Goal: Task Accomplishment & Management: Use online tool/utility

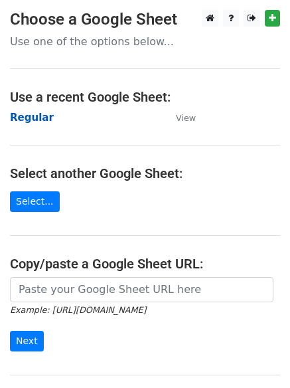
click at [33, 115] on strong "Regular" at bounding box center [32, 118] width 44 height 12
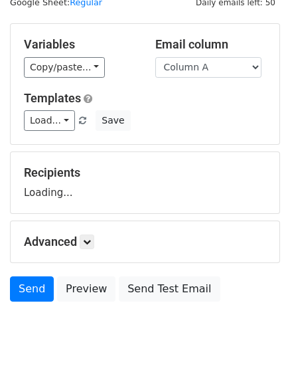
scroll to position [75, 0]
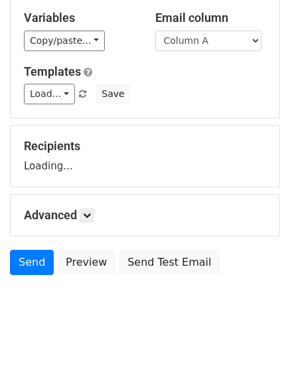
click at [89, 206] on div "Advanced Tracking Track Opens UTM Codes Track Clicks Filters Only include sprea…" at bounding box center [145, 215] width 269 height 41
click at [91, 208] on link at bounding box center [87, 215] width 15 height 15
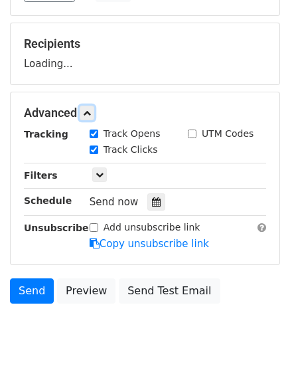
scroll to position [205, 0]
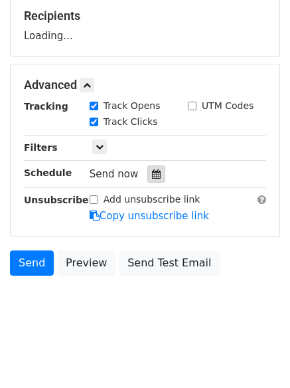
drag, startPoint x: 151, startPoint y: 175, endPoint x: 126, endPoint y: 180, distance: 25.1
click at [152, 174] on icon at bounding box center [156, 173] width 9 height 9
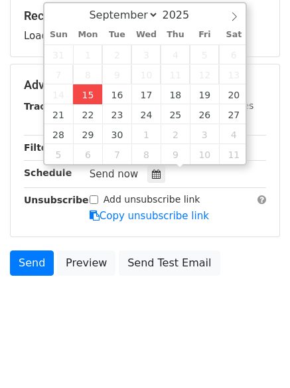
type input "2025-09-15 12:00"
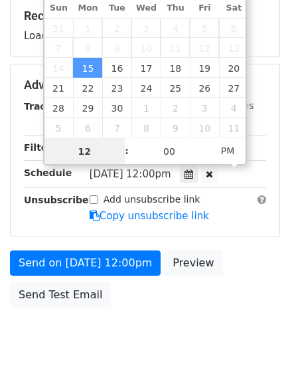
scroll to position [1, 0]
type input "4"
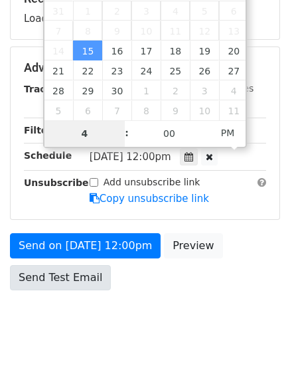
scroll to position [237, 0]
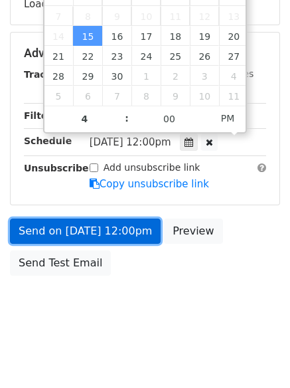
type input "2025-09-15 16:00"
click at [86, 230] on link "Send on Sep 15 at 12:00pm" at bounding box center [85, 230] width 151 height 25
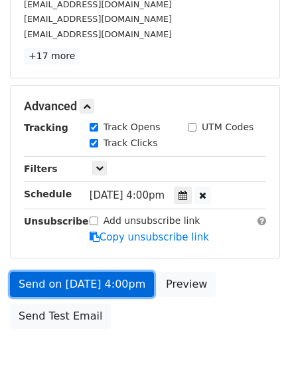
click at [50, 285] on link "Send on Sep 15 at 4:00pm" at bounding box center [82, 284] width 144 height 25
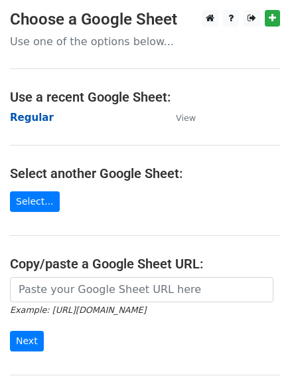
click at [19, 116] on strong "Regular" at bounding box center [32, 118] width 44 height 12
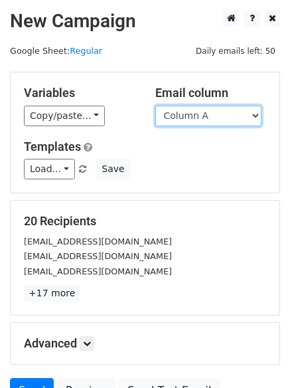
drag, startPoint x: 0, startPoint y: 0, endPoint x: 191, endPoint y: 118, distance: 224.8
click at [191, 118] on select "Column A Column B Column C Column D Column E Column F" at bounding box center [208, 116] width 106 height 21
select select "Column B"
click at [155, 106] on select "Column A Column B Column C Column D Column E Column F" at bounding box center [208, 116] width 106 height 21
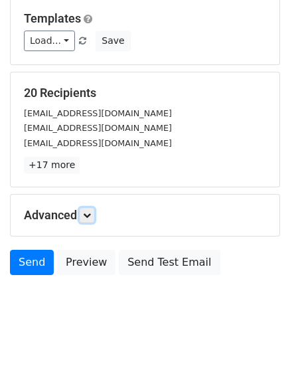
drag, startPoint x: 91, startPoint y: 216, endPoint x: 101, endPoint y: 219, distance: 10.5
click at [91, 216] on icon at bounding box center [87, 215] width 8 height 8
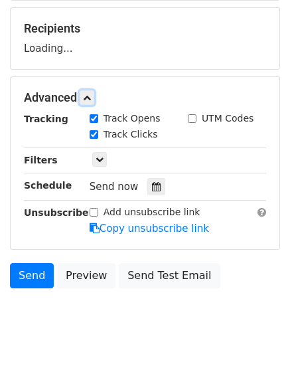
scroll to position [199, 0]
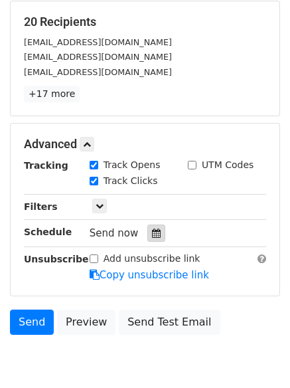
click at [152, 229] on icon at bounding box center [156, 232] width 9 height 9
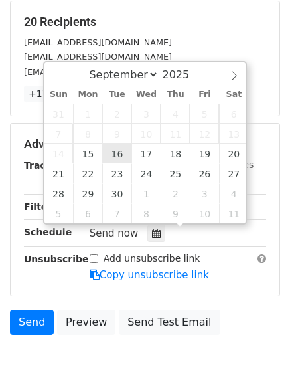
type input "2025-09-16 12:00"
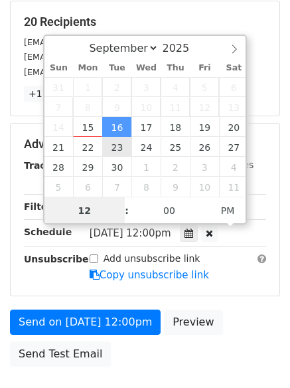
scroll to position [1, 0]
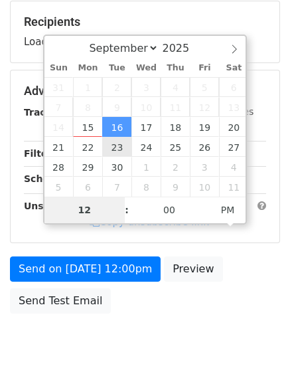
type input "5"
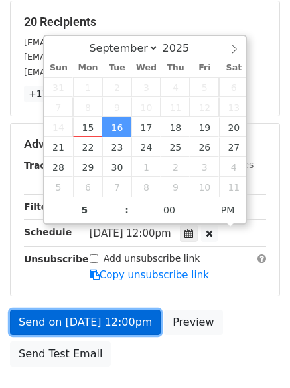
type input "2025-09-16 17:00"
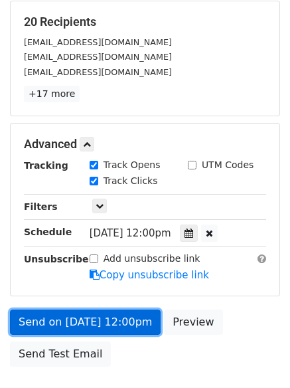
click at [111, 330] on link "Send on Sep 16 at 12:00pm" at bounding box center [85, 321] width 151 height 25
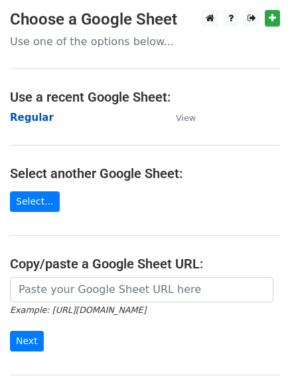
click at [29, 119] on strong "Regular" at bounding box center [32, 118] width 44 height 12
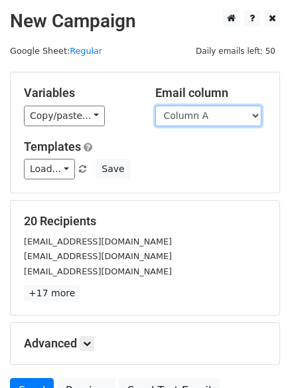
click at [199, 116] on select "Column A Column B Column C Column D Column E Column F" at bounding box center [208, 116] width 106 height 21
select select "Column C"
click at [155, 106] on select "Column A Column B Column C Column D Column E Column F" at bounding box center [208, 116] width 106 height 21
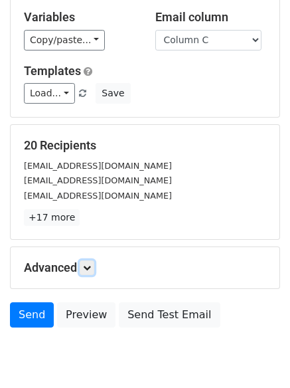
click at [91, 264] on icon at bounding box center [87, 268] width 8 height 8
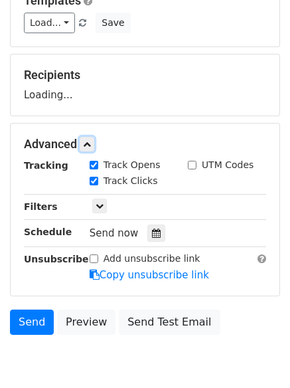
scroll to position [204, 0]
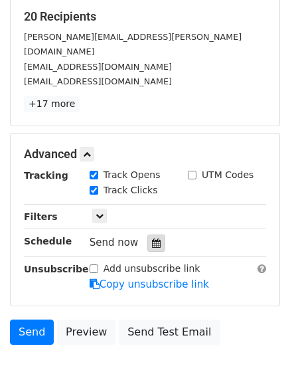
click at [152, 238] on icon at bounding box center [156, 242] width 9 height 9
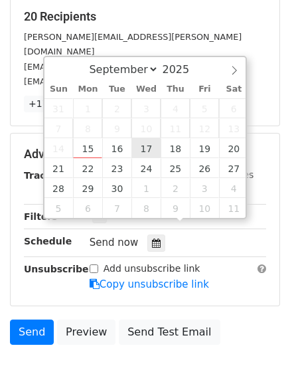
type input "[DATE] 12:00"
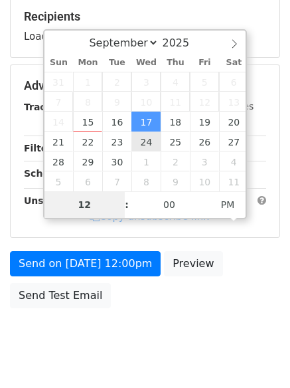
type input "6"
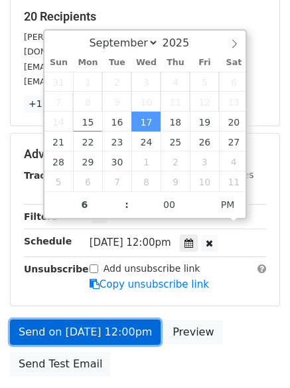
type input "[DATE] 18:00"
click at [99, 319] on link "Send on Sep 17 at 12:00pm" at bounding box center [85, 331] width 151 height 25
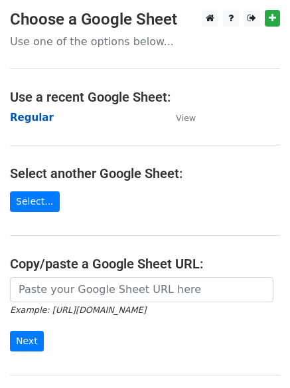
click at [23, 114] on strong "Regular" at bounding box center [32, 118] width 44 height 12
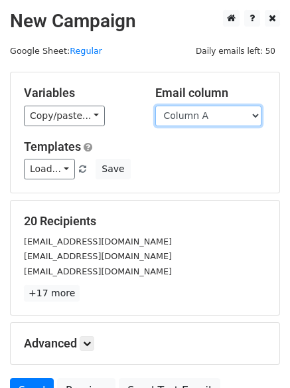
click at [188, 119] on select "Column A Column B Column C Column D Column E Column F" at bounding box center [208, 116] width 106 height 21
select select "Column D"
click at [155, 106] on select "Column A Column B Column C Column D Column E Column F" at bounding box center [208, 116] width 106 height 21
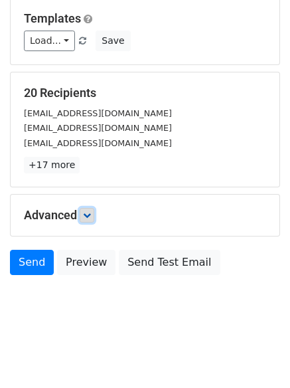
drag, startPoint x: 90, startPoint y: 213, endPoint x: 101, endPoint y: 222, distance: 14.6
click at [91, 213] on icon at bounding box center [87, 215] width 8 height 8
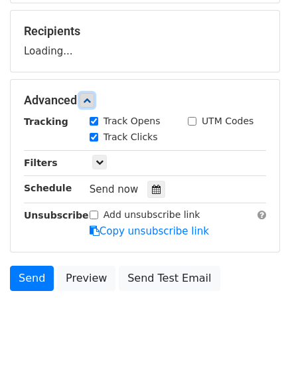
scroll to position [193, 0]
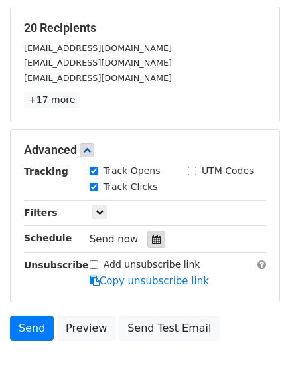
click at [147, 234] on div at bounding box center [156, 238] width 18 height 17
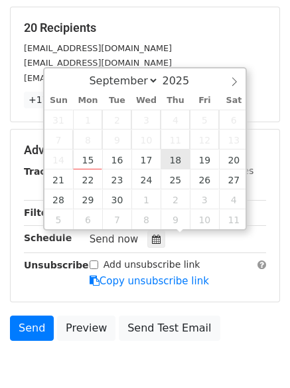
type input "2025-09-18 12:00"
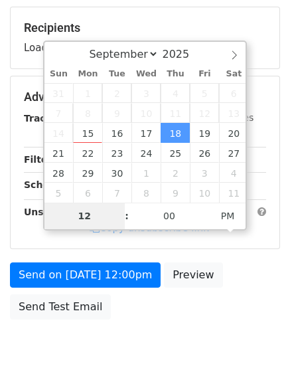
type input "7"
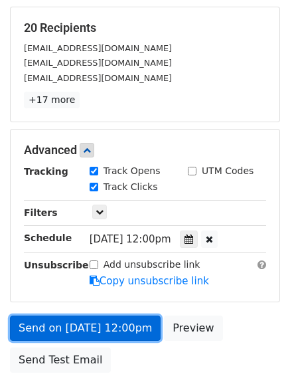
type input "2025-09-18 19:00"
click at [102, 315] on link "Send on Sep 18 at 12:00pm" at bounding box center [85, 327] width 151 height 25
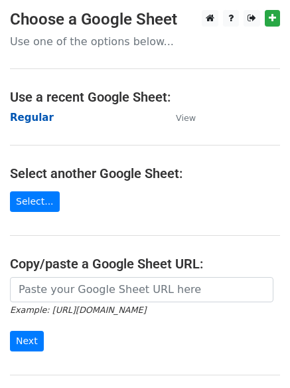
click at [30, 116] on strong "Regular" at bounding box center [32, 118] width 44 height 12
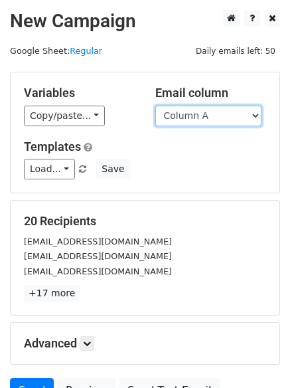
click at [204, 121] on select "Column A Column B Column C Column D Column E Column F" at bounding box center [208, 116] width 106 height 21
select select "Column E"
click at [155, 106] on select "Column A Column B Column C Column D Column E Column F" at bounding box center [208, 116] width 106 height 21
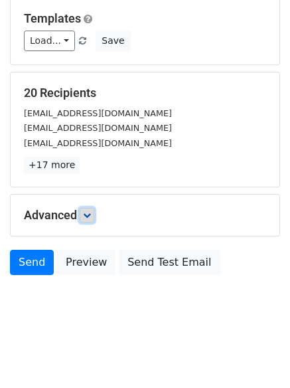
click at [89, 213] on icon at bounding box center [87, 215] width 8 height 8
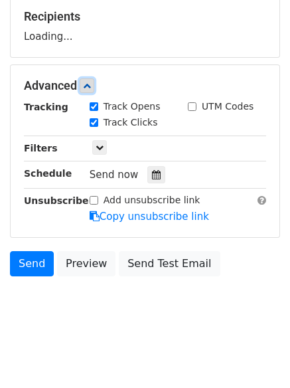
scroll to position [205, 0]
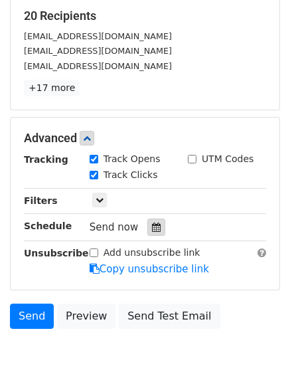
click at [154, 220] on div at bounding box center [156, 226] width 18 height 17
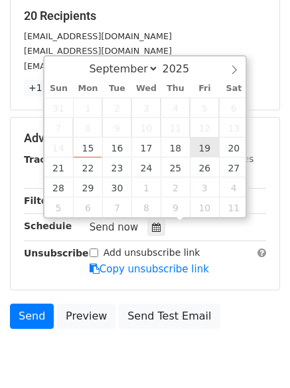
type input "2025-09-19 12:00"
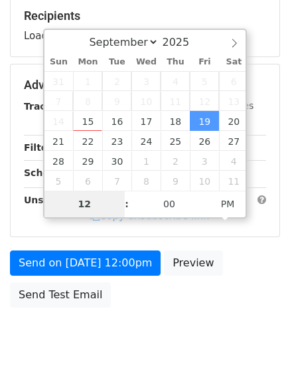
type input "8"
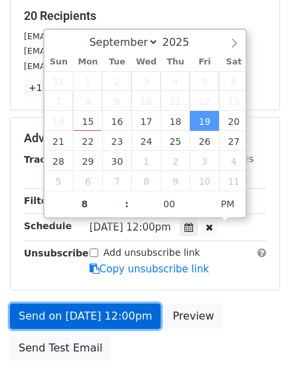
type input "2025-09-19 20:00"
click at [94, 306] on link "Send on Sep 19 at 12:00pm" at bounding box center [85, 315] width 151 height 25
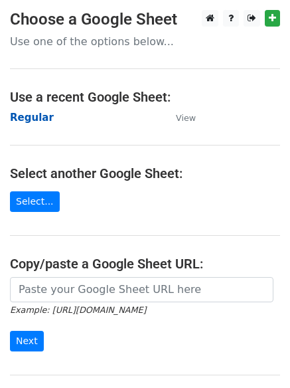
click at [29, 119] on strong "Regular" at bounding box center [32, 118] width 44 height 12
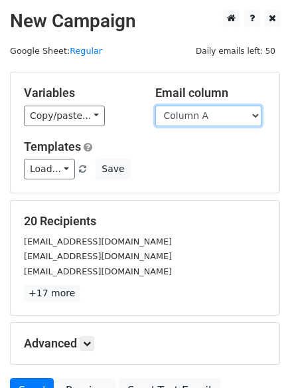
drag, startPoint x: 0, startPoint y: 0, endPoint x: 196, endPoint y: 121, distance: 230.4
click at [196, 121] on select "Column A Column B Column C Column D Column E Column F" at bounding box center [208, 116] width 106 height 21
select select "Column F"
click at [155, 106] on select "Column A Column B Column C Column D Column E Column F" at bounding box center [208, 116] width 106 height 21
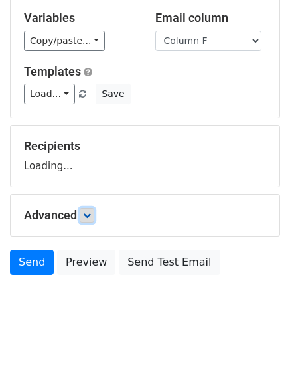
click at [86, 212] on icon at bounding box center [87, 215] width 8 height 8
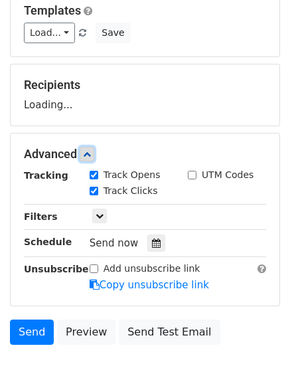
scroll to position [205, 0]
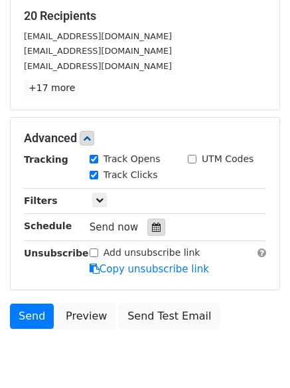
click at [152, 227] on icon at bounding box center [156, 226] width 9 height 9
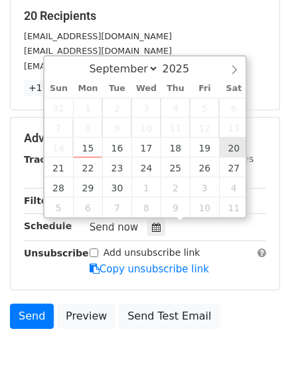
type input "[DATE] 12:00"
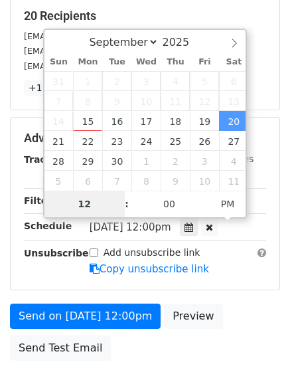
type input "9"
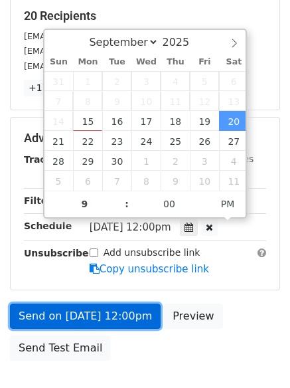
type input "[DATE] 21:00"
click at [96, 317] on link "Send on [DATE] 12:00pm" at bounding box center [85, 315] width 151 height 25
